Goal: Find specific page/section: Find specific page/section

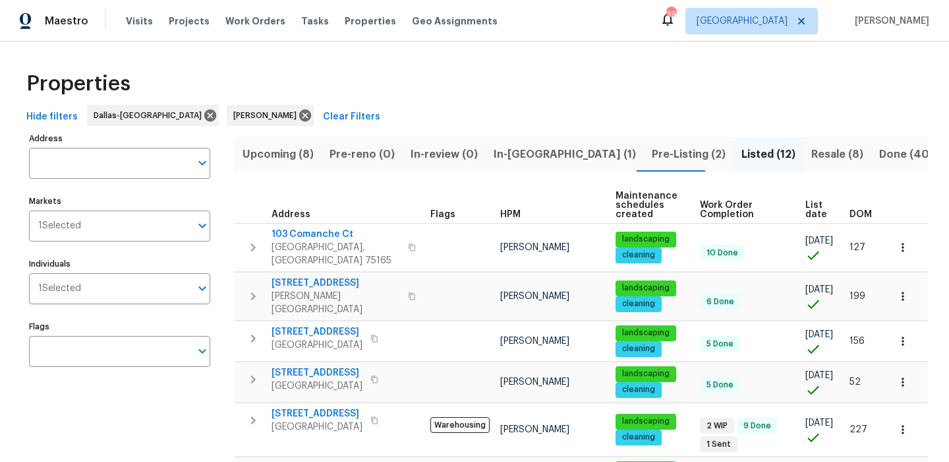
click at [652, 151] on span "Pre-Listing (2)" at bounding box center [689, 154] width 74 height 18
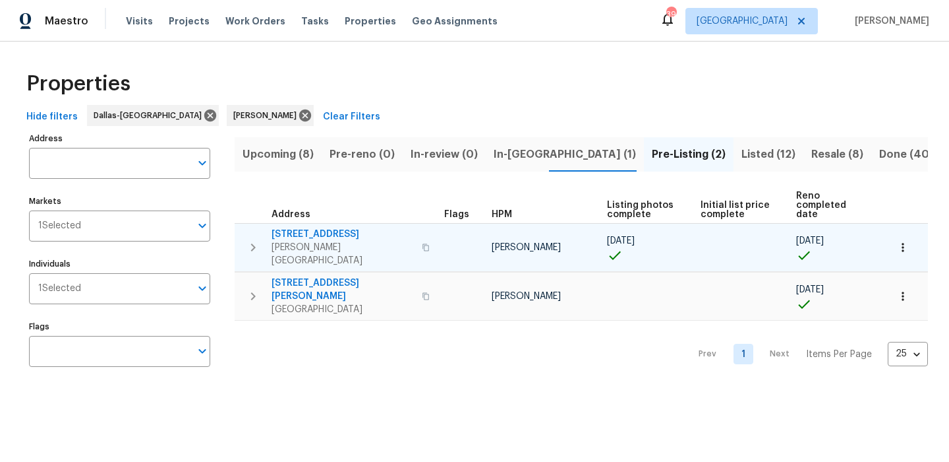
click at [305, 227] on span "[STREET_ADDRESS]" at bounding box center [343, 233] width 142 height 13
click at [911, 233] on button "button" at bounding box center [903, 247] width 29 height 29
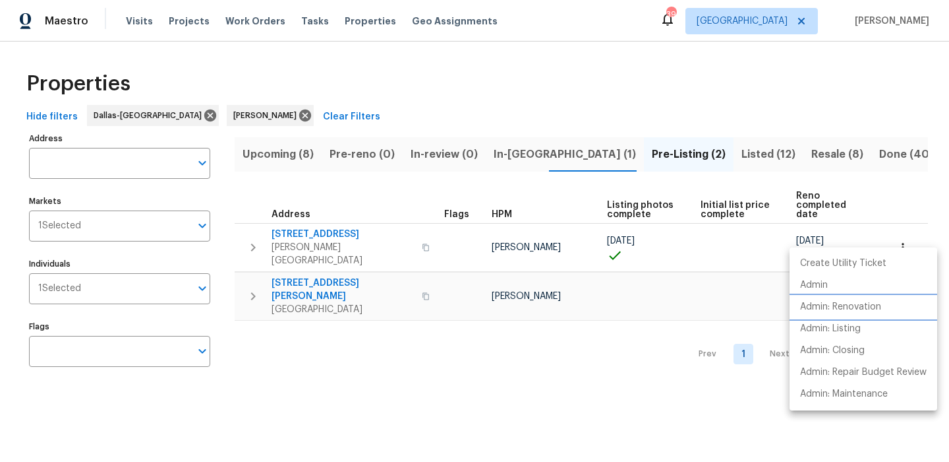
click at [852, 309] on p "Admin: Renovation" at bounding box center [840, 307] width 81 height 14
click at [508, 103] on div at bounding box center [474, 231] width 949 height 462
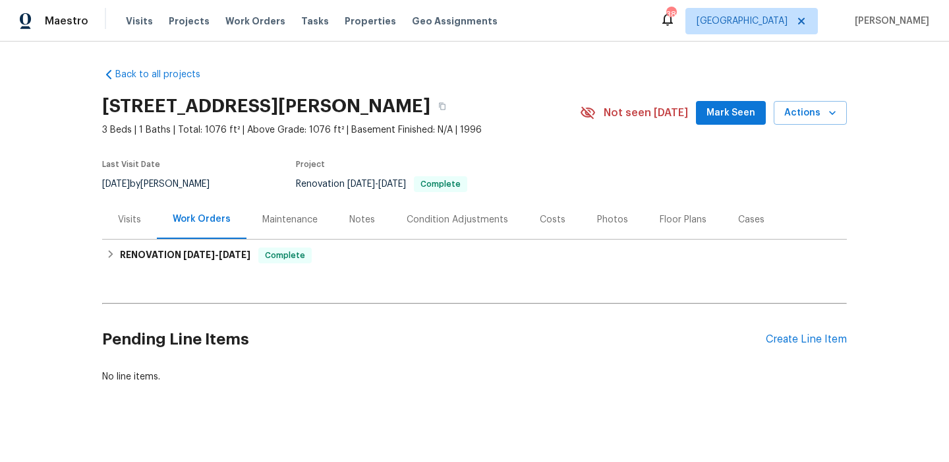
click at [599, 221] on div "Photos" at bounding box center [612, 219] width 31 height 13
